Goal: Use online tool/utility: Utilize a website feature to perform a specific function

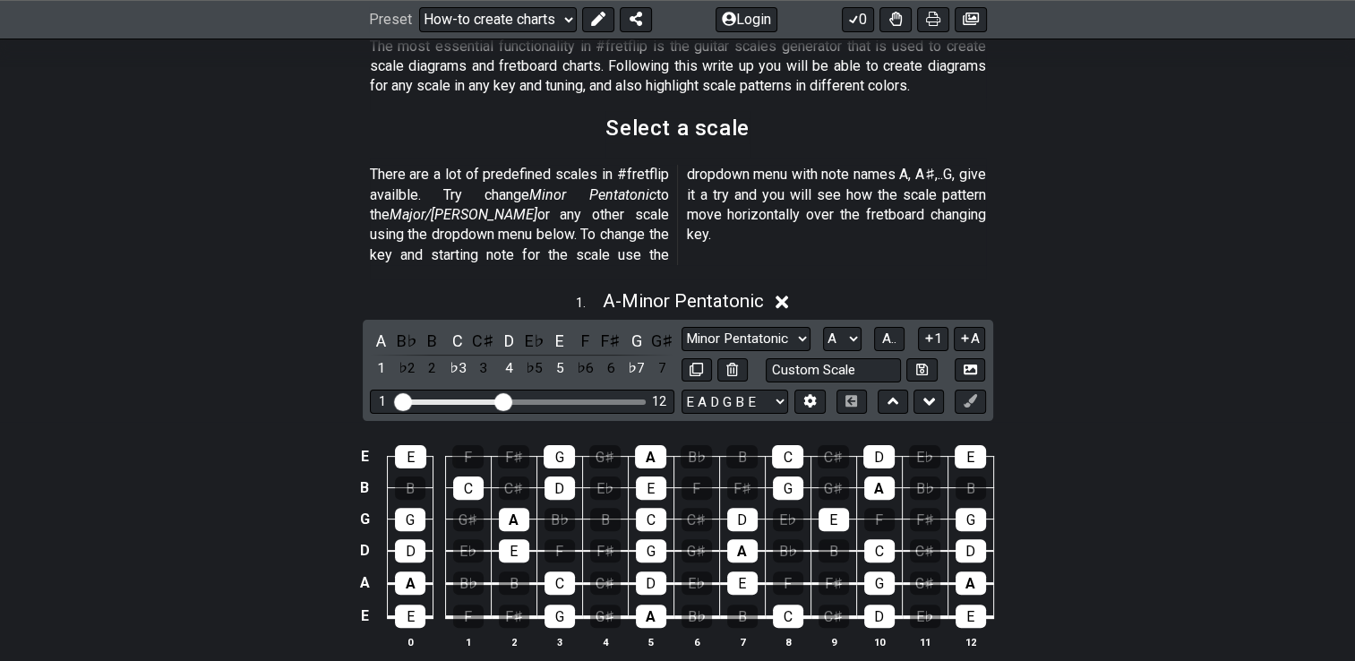
scroll to position [374, 0]
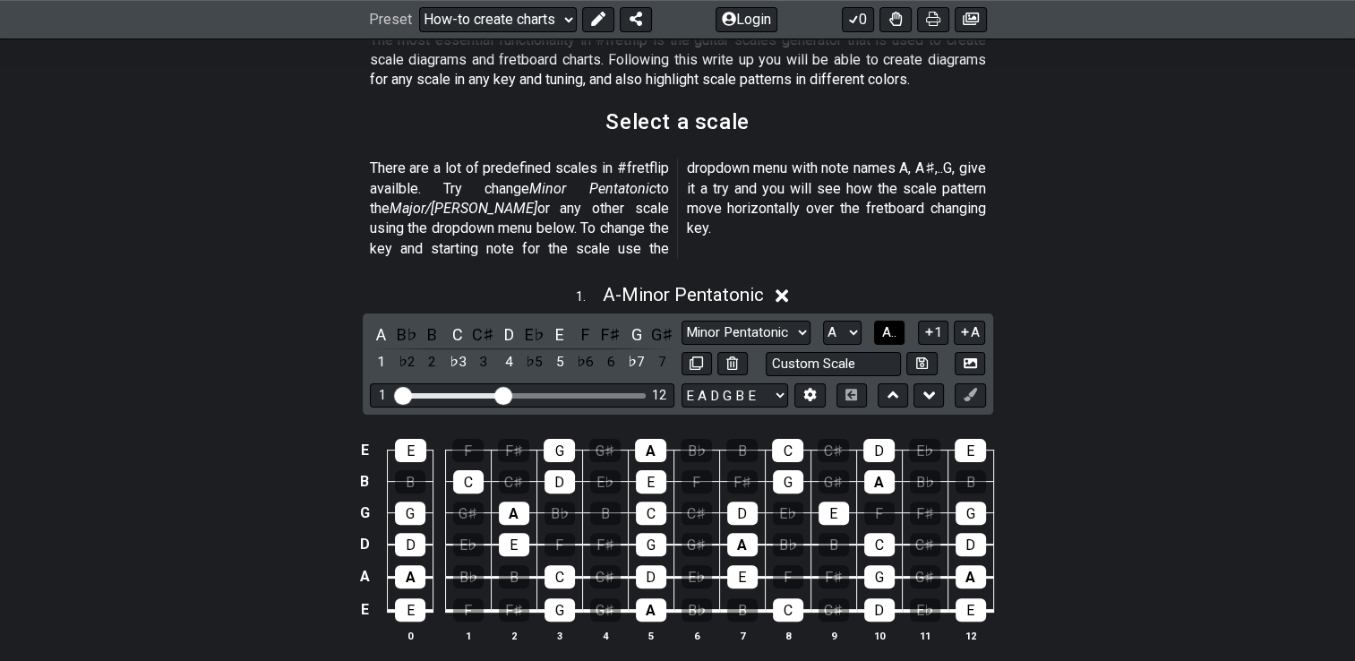
click at [732, 324] on span "A.." at bounding box center [889, 332] width 14 height 16
click at [732, 321] on select "A♭ A A♯ B♭ B C C♯ D♭ D D♯ E♭ E F F♯ G♭ G G♯" at bounding box center [841, 333] width 39 height 24
select select "B"
click at [732, 321] on select "A♭ A A♯ B♭ B C C♯ D♭ D D♯ E♭ E F F♯ G♭ G G♯" at bounding box center [841, 333] width 39 height 24
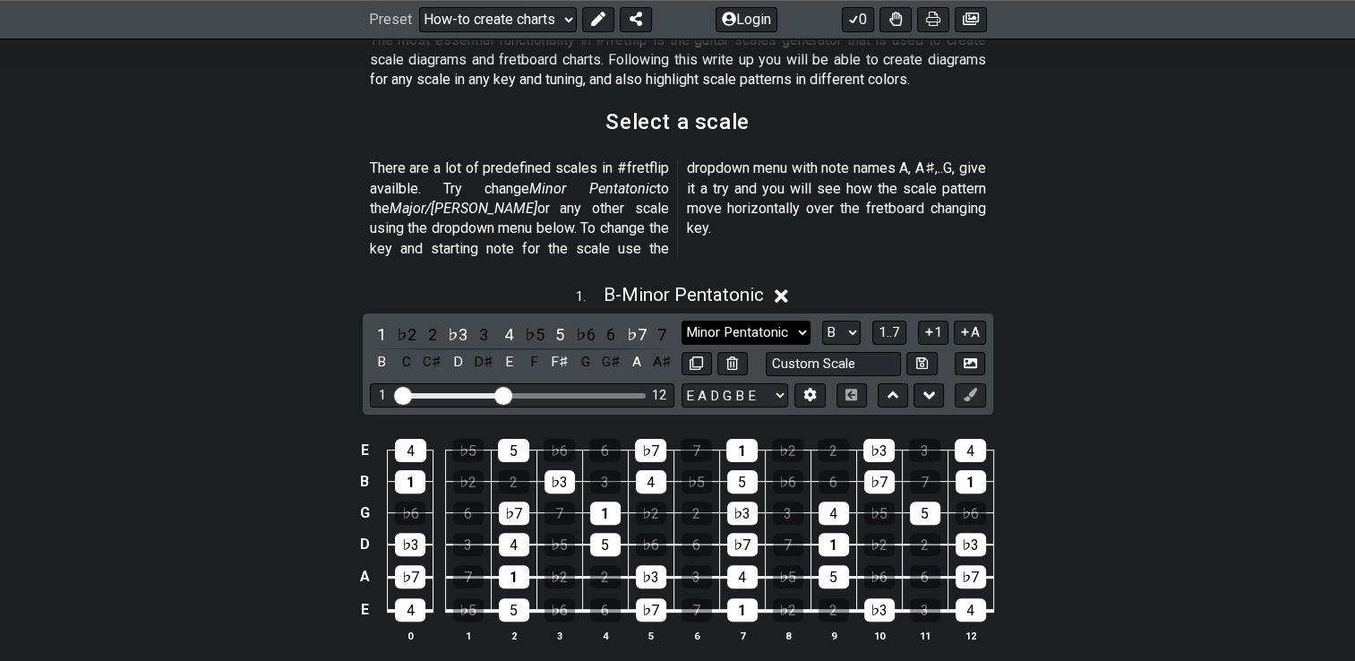
click at [732, 321] on select "Minor Pentatonic New Scale Minor Pentatonic Major Pentatonic Minor Blues Major …" at bounding box center [746, 333] width 129 height 24
click at [682, 321] on select "Minor Pentatonic New Scale Minor Pentatonic Major Pentatonic Minor Blues Major …" at bounding box center [746, 333] width 129 height 24
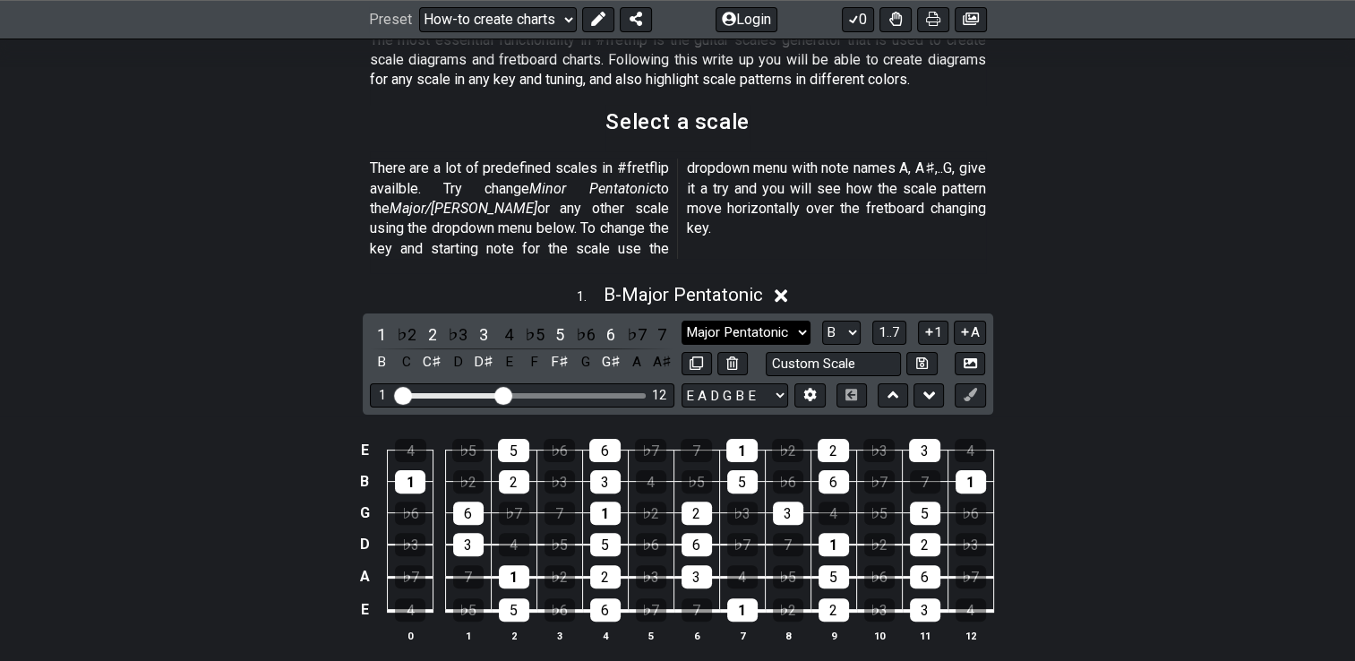
click at [732, 321] on select "Minor Pentatonic New Scale Minor Pentatonic Major Pentatonic Minor Blues Major …" at bounding box center [746, 333] width 129 height 24
click at [682, 321] on select "Minor Pentatonic New Scale Minor Pentatonic Major Pentatonic Minor Blues Major …" at bounding box center [746, 333] width 129 height 24
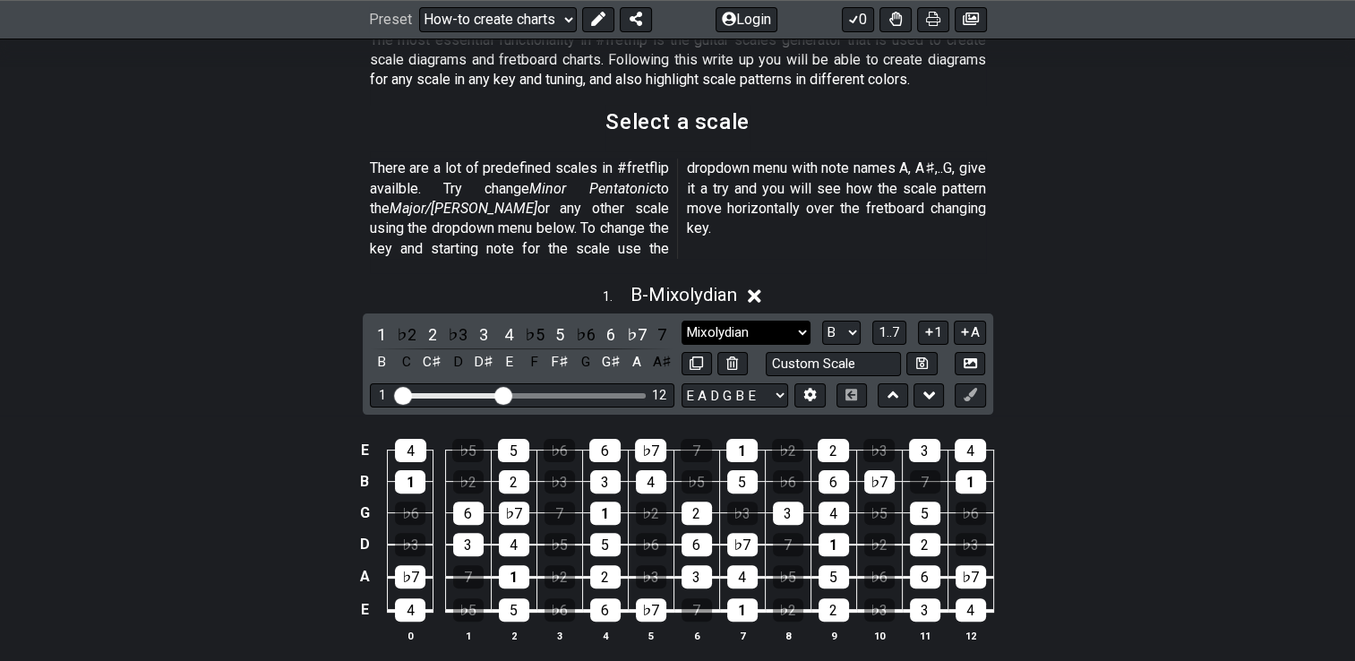
click at [732, 321] on select "Minor Pentatonic New Scale Minor Pentatonic Major Pentatonic Minor Blues Major …" at bounding box center [746, 333] width 129 height 24
select select "Major Pentatonic"
click at [682, 321] on select "Minor Pentatonic New Scale Minor Pentatonic Major Pentatonic Minor Blues Major …" at bounding box center [746, 333] width 129 height 24
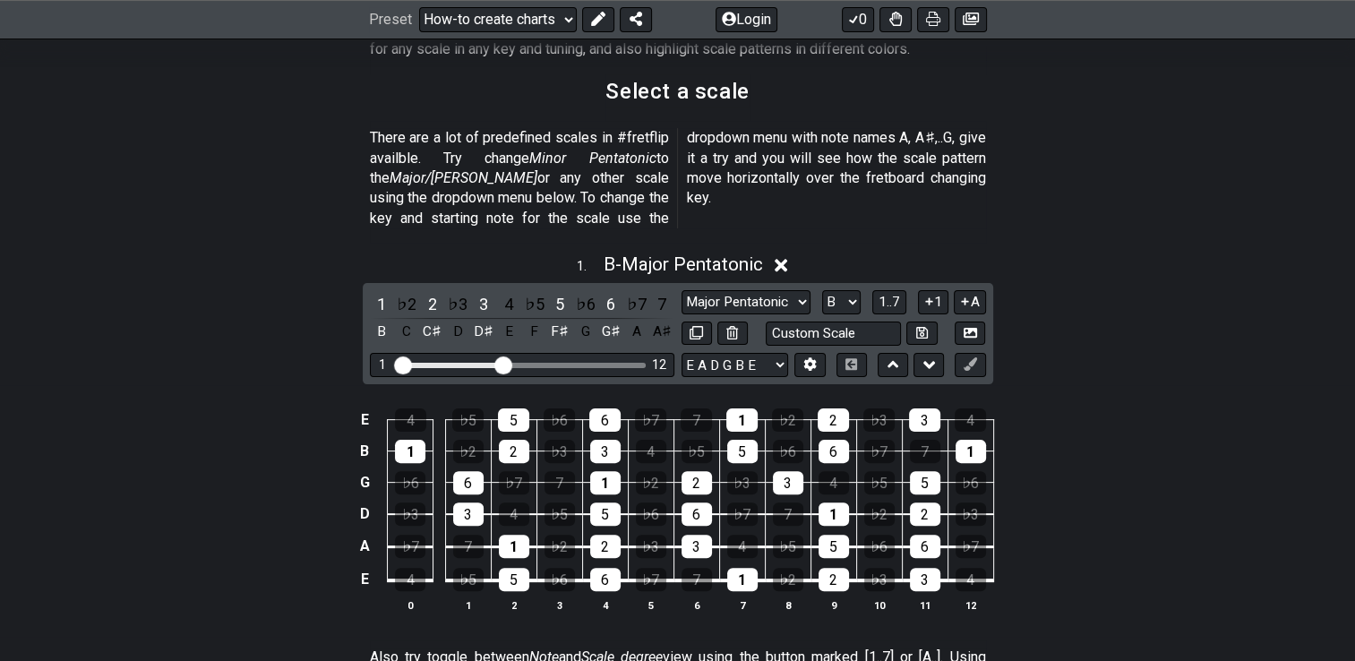
scroll to position [405, 0]
click at [732, 290] on select "A♭ A A♯ B♭ B C C♯ D♭ D D♯ E♭ E F F♯ G♭ G G♯" at bounding box center [841, 302] width 39 height 24
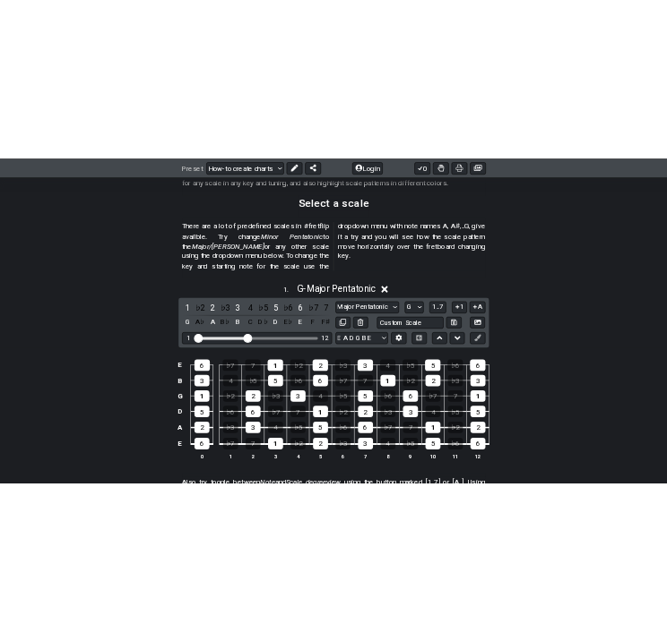
scroll to position [444, 0]
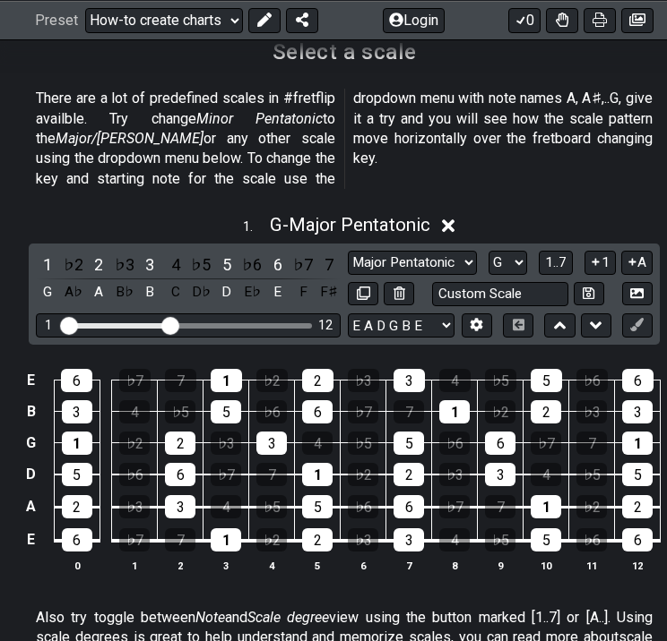
click at [520, 251] on select "A♭ A A♯ B♭ B C C♯ D♭ D D♯ E♭ E F F♯ G♭ G G♯" at bounding box center [507, 263] width 39 height 24
select select "B"
click at [488, 251] on select "A♭ A A♯ B♭ B C C♯ D♭ D D♯ E♭ E F F♯ G♭ G G♯" at bounding box center [507, 263] width 39 height 24
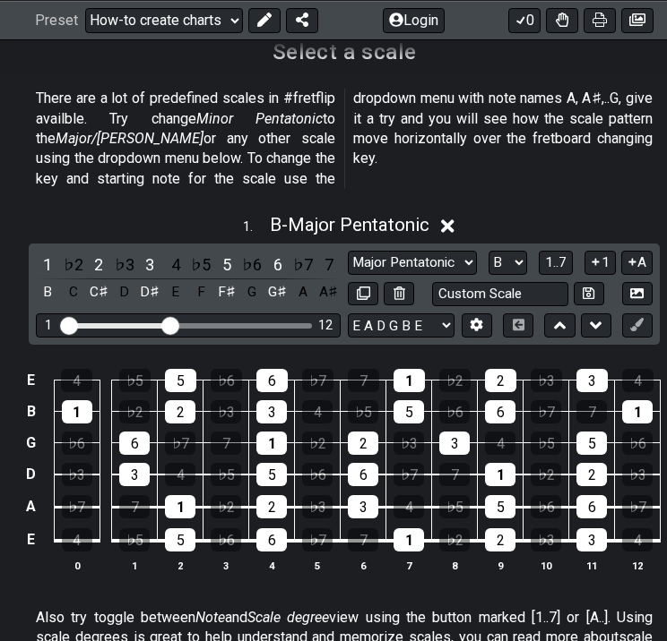
click at [558, 254] on span "1..7" at bounding box center [556, 262] width 22 height 16
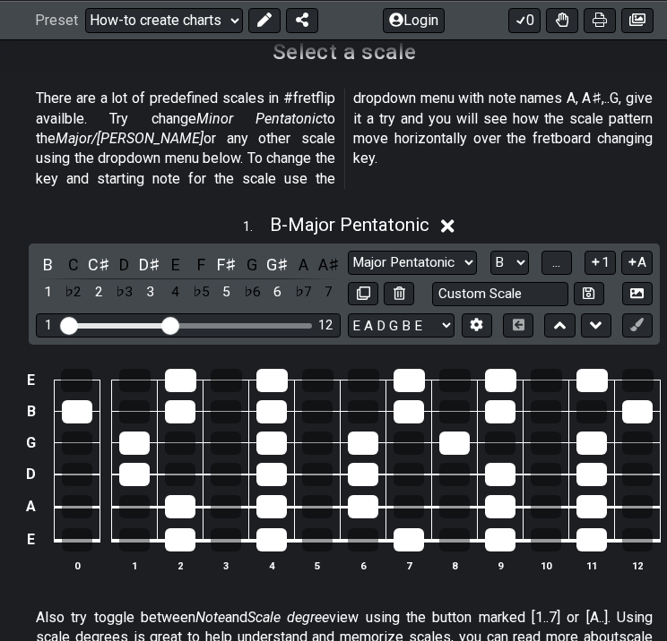
click at [558, 254] on span "..." at bounding box center [556, 262] width 8 height 16
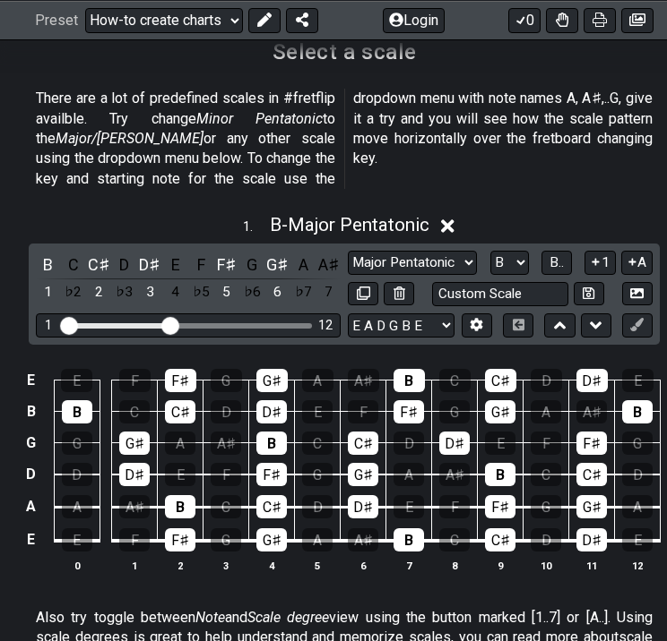
click at [563, 254] on span "B.." at bounding box center [556, 262] width 14 height 16
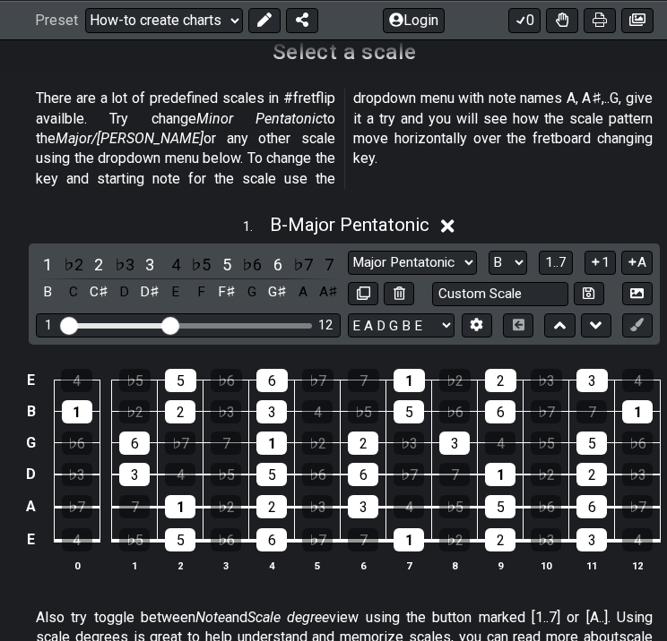
click at [563, 254] on span "1..7" at bounding box center [556, 262] width 22 height 16
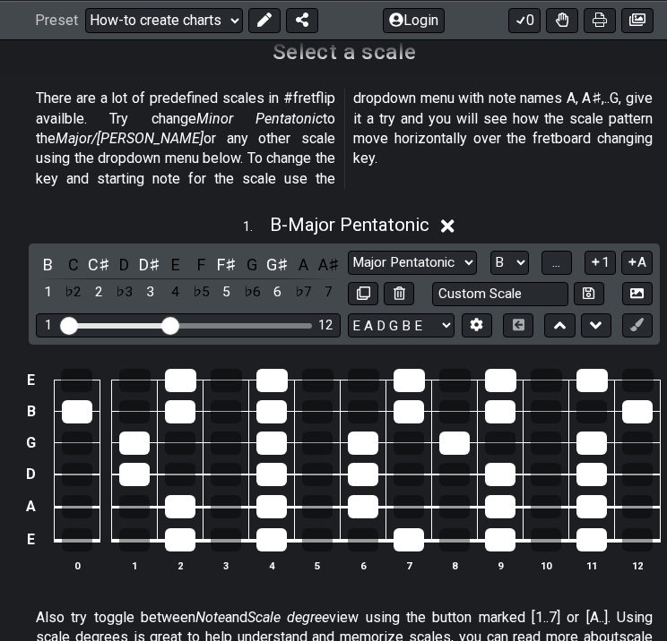
click at [563, 251] on button "..." at bounding box center [556, 263] width 30 height 24
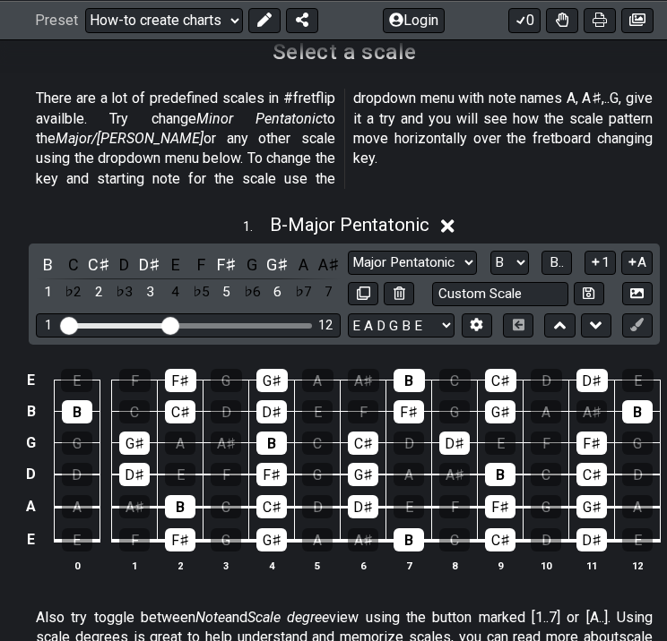
scroll to position [444, 22]
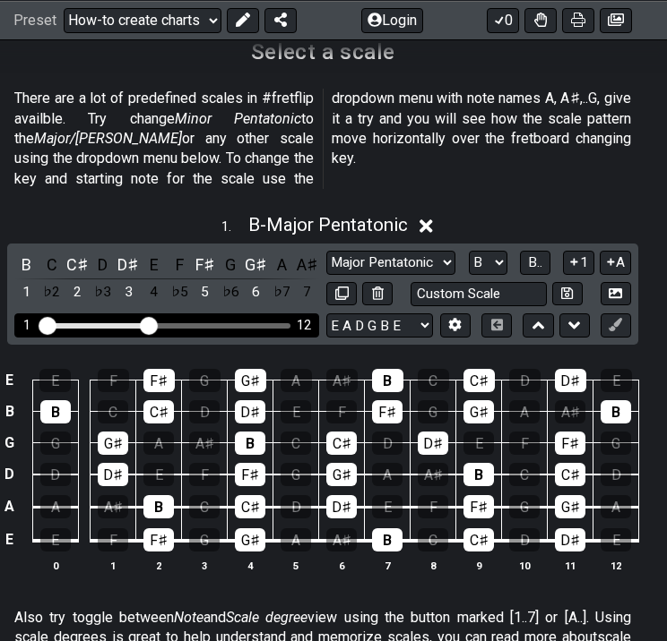
click at [194, 323] on div "Visible fret range" at bounding box center [167, 325] width 248 height 5
drag, startPoint x: 151, startPoint y: 303, endPoint x: 173, endPoint y: 303, distance: 22.4
click at [173, 324] on input "Visible fret range" at bounding box center [166, 324] width 254 height 0
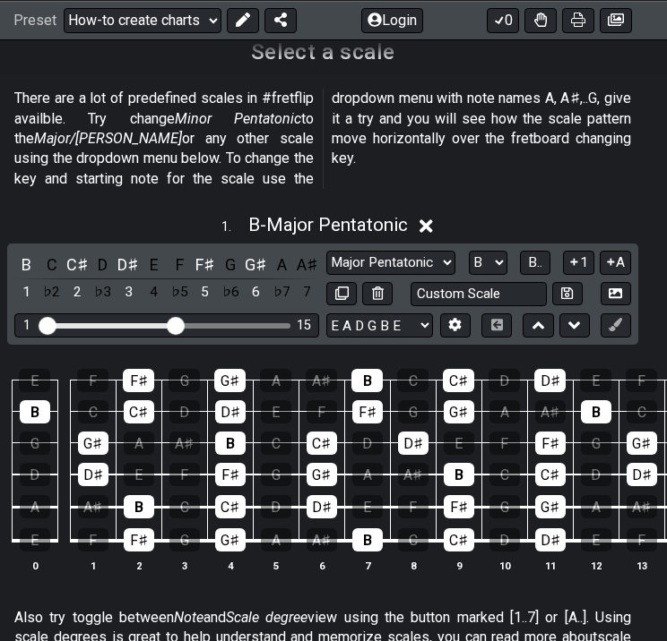
click at [546, 590] on div "E E F F♯ G G♯ A A♯ B C C♯ D D♯ E F F♯ G B B C C♯ D D♯ E F F♯ G G♯ A A♯ B C C♯ D…" at bounding box center [322, 472] width 688 height 252
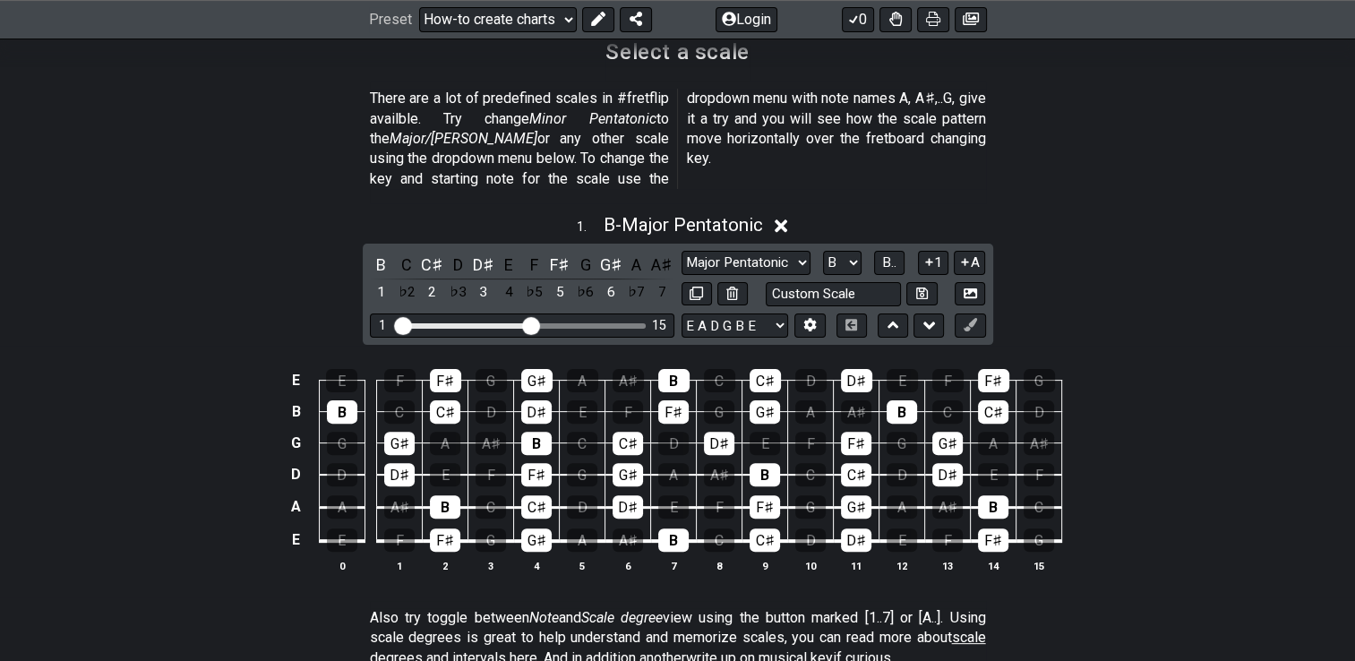
scroll to position [0, 0]
